Goal: Navigation & Orientation: Find specific page/section

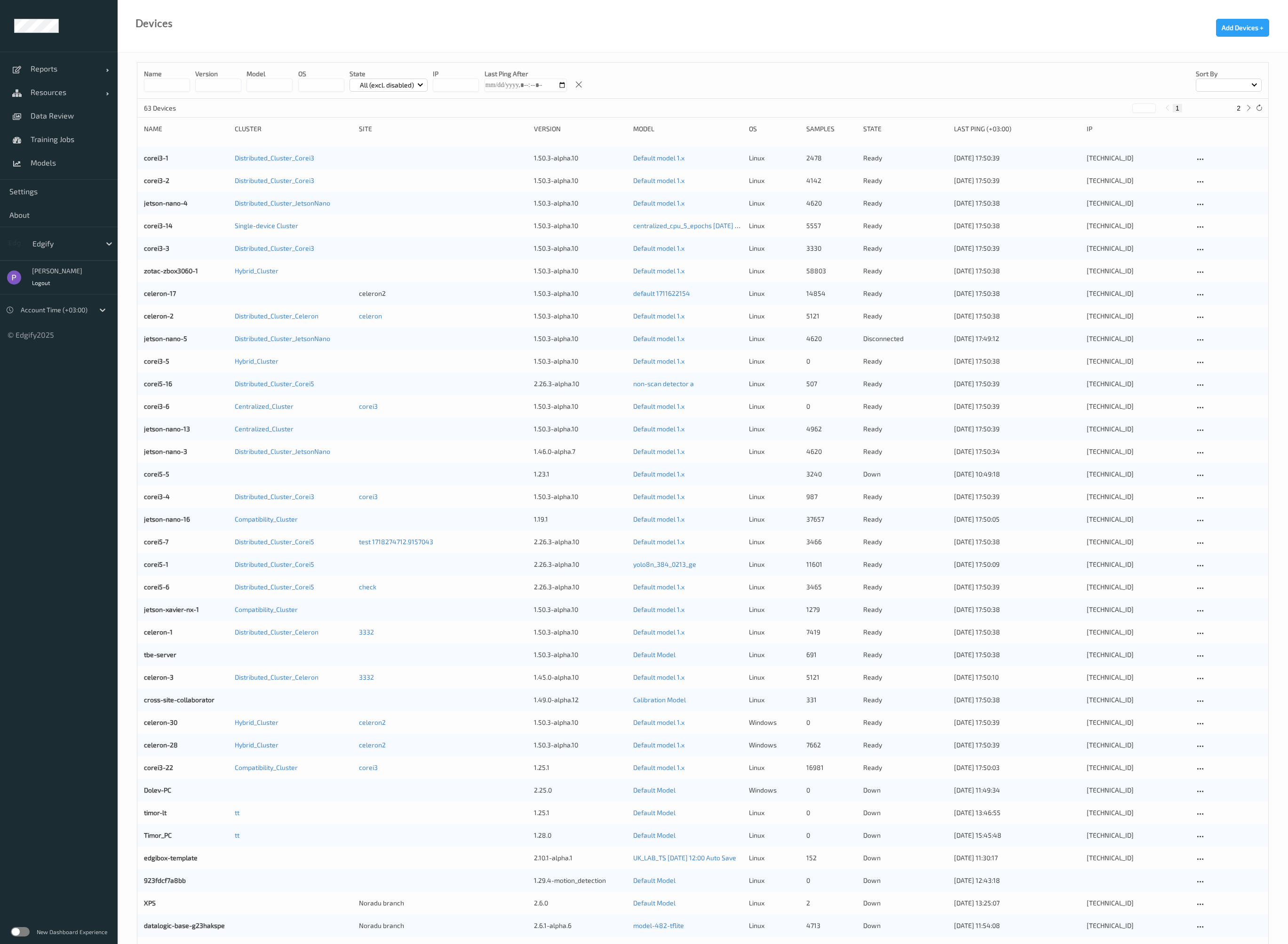
click at [26, 931] on label at bounding box center [20, 931] width 19 height 9
click at [17, 931] on label at bounding box center [20, 931] width 19 height 9
